Goal: Information Seeking & Learning: Learn about a topic

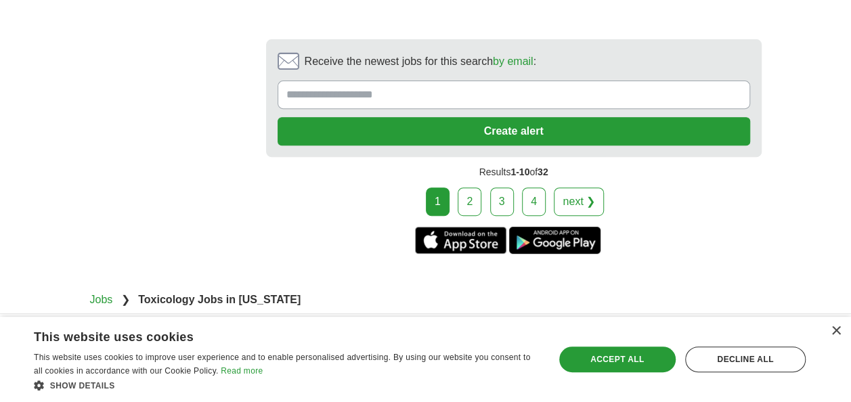
scroll to position [2789, 0]
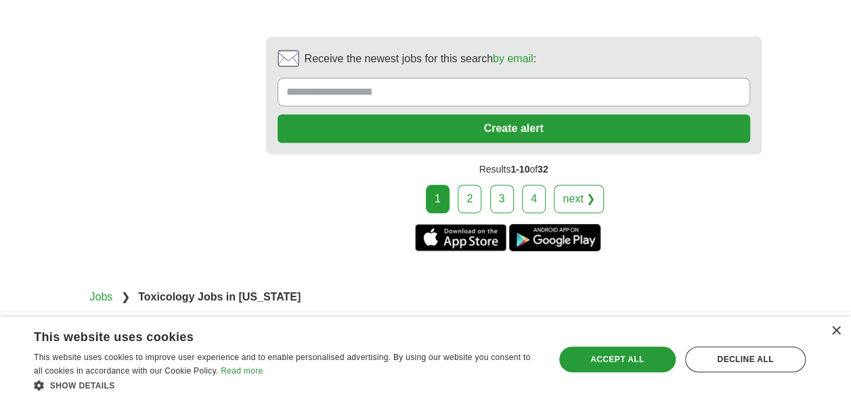
click at [471, 185] on link "2" at bounding box center [470, 199] width 24 height 28
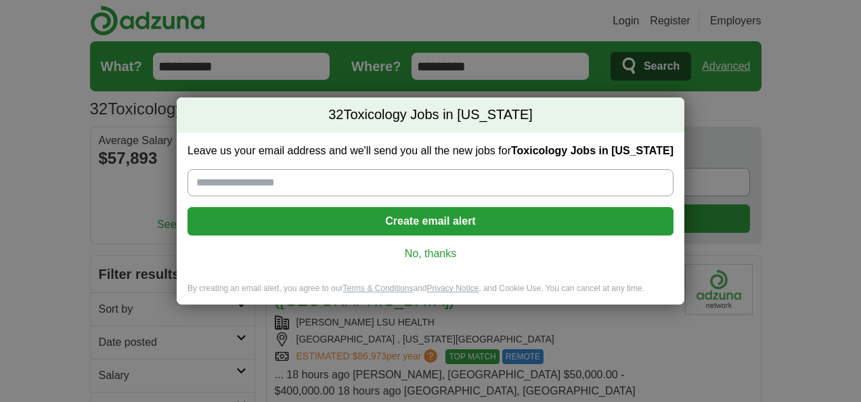
click at [445, 251] on link "No, thanks" at bounding box center [430, 253] width 464 height 15
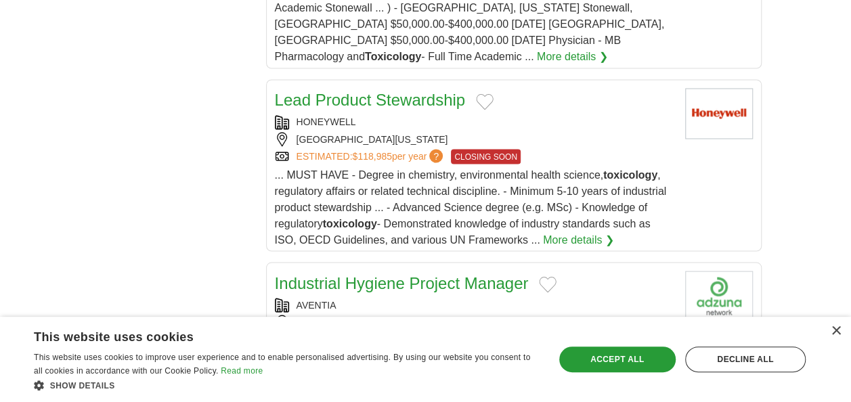
scroll to position [1137, 0]
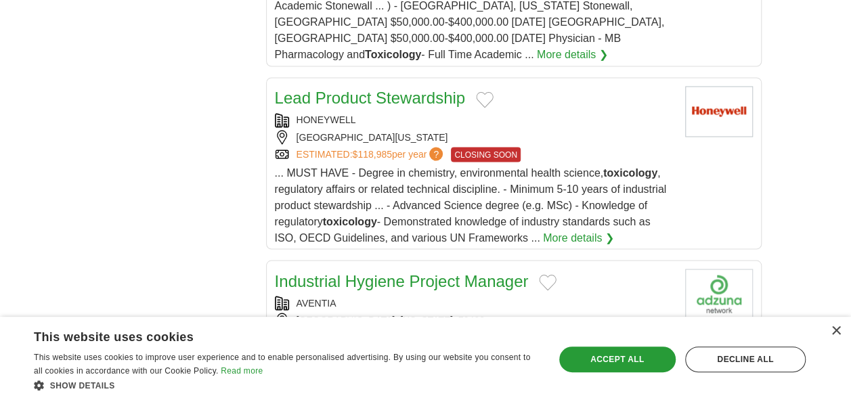
click at [426, 271] on link "Industrial Hygiene Project Manager" at bounding box center [402, 280] width 254 height 18
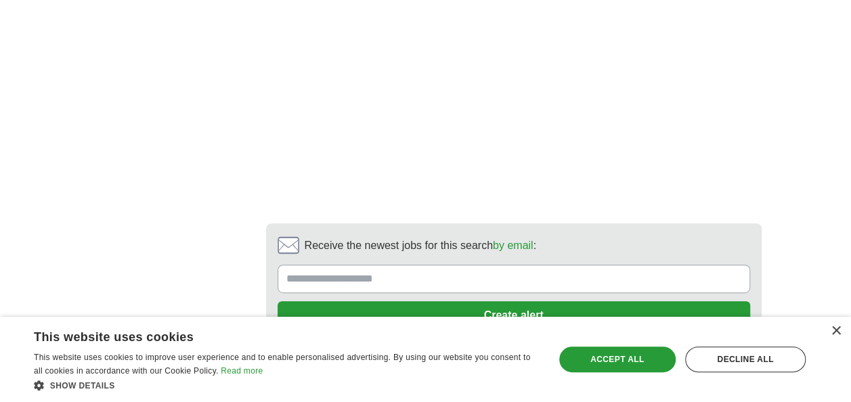
scroll to position [2789, 0]
